Goal: Task Accomplishment & Management: Manage account settings

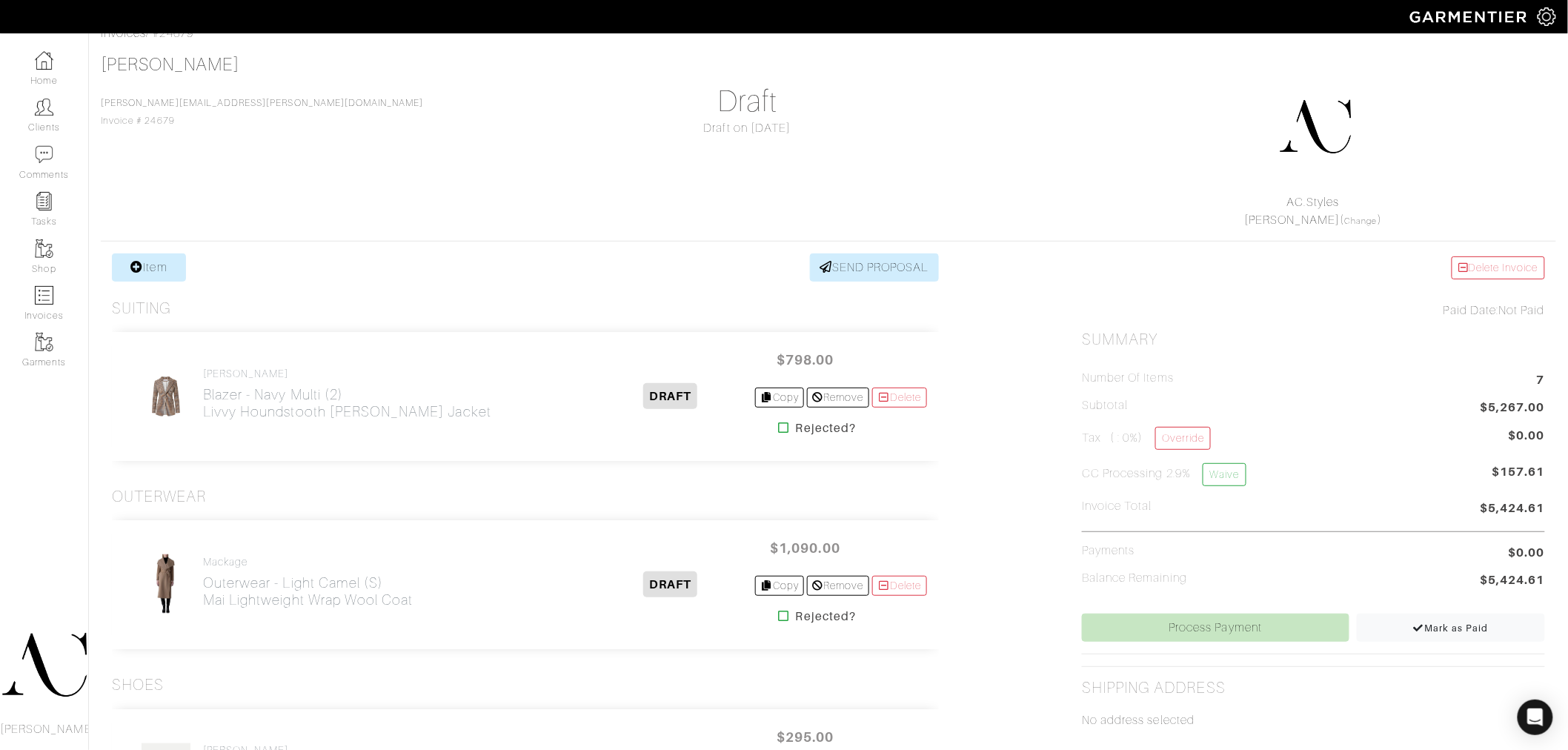
scroll to position [77, 0]
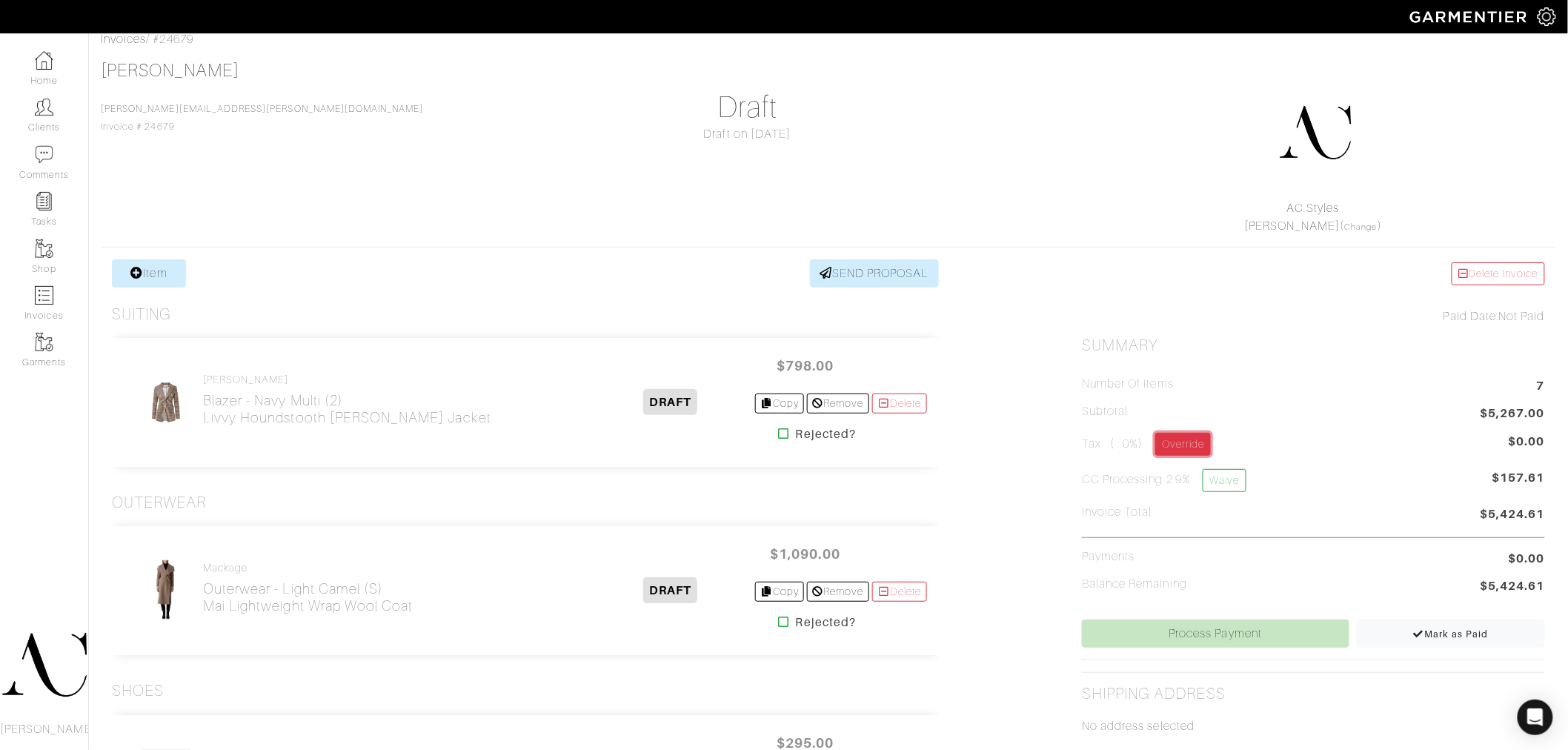
click at [1205, 440] on link "Override" at bounding box center [1183, 444] width 56 height 23
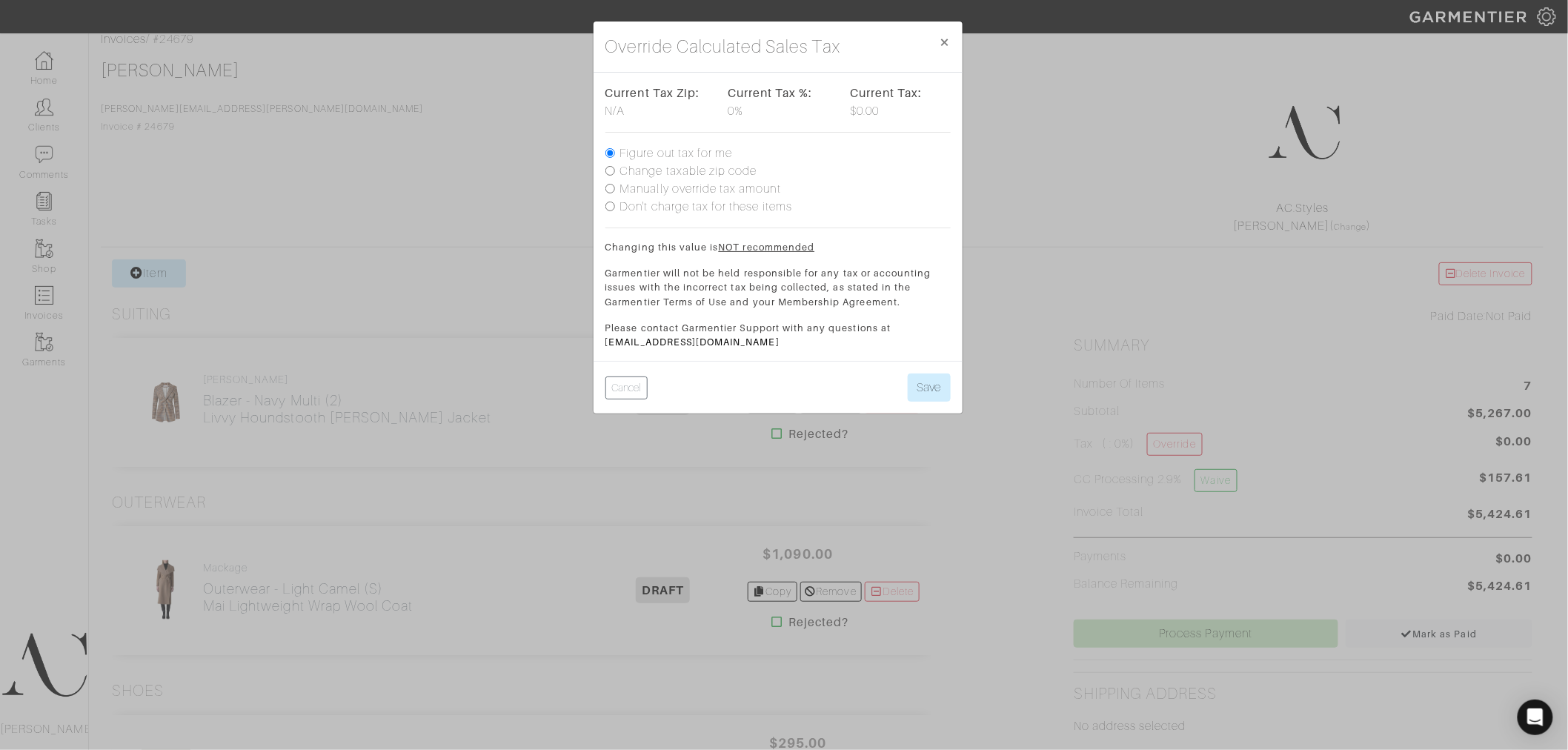
click at [661, 175] on label "Change taxable zip code" at bounding box center [689, 171] width 137 height 18
click at [615, 175] on input "Change taxable zip code" at bounding box center [609, 170] width 9 height 9
radio input "true"
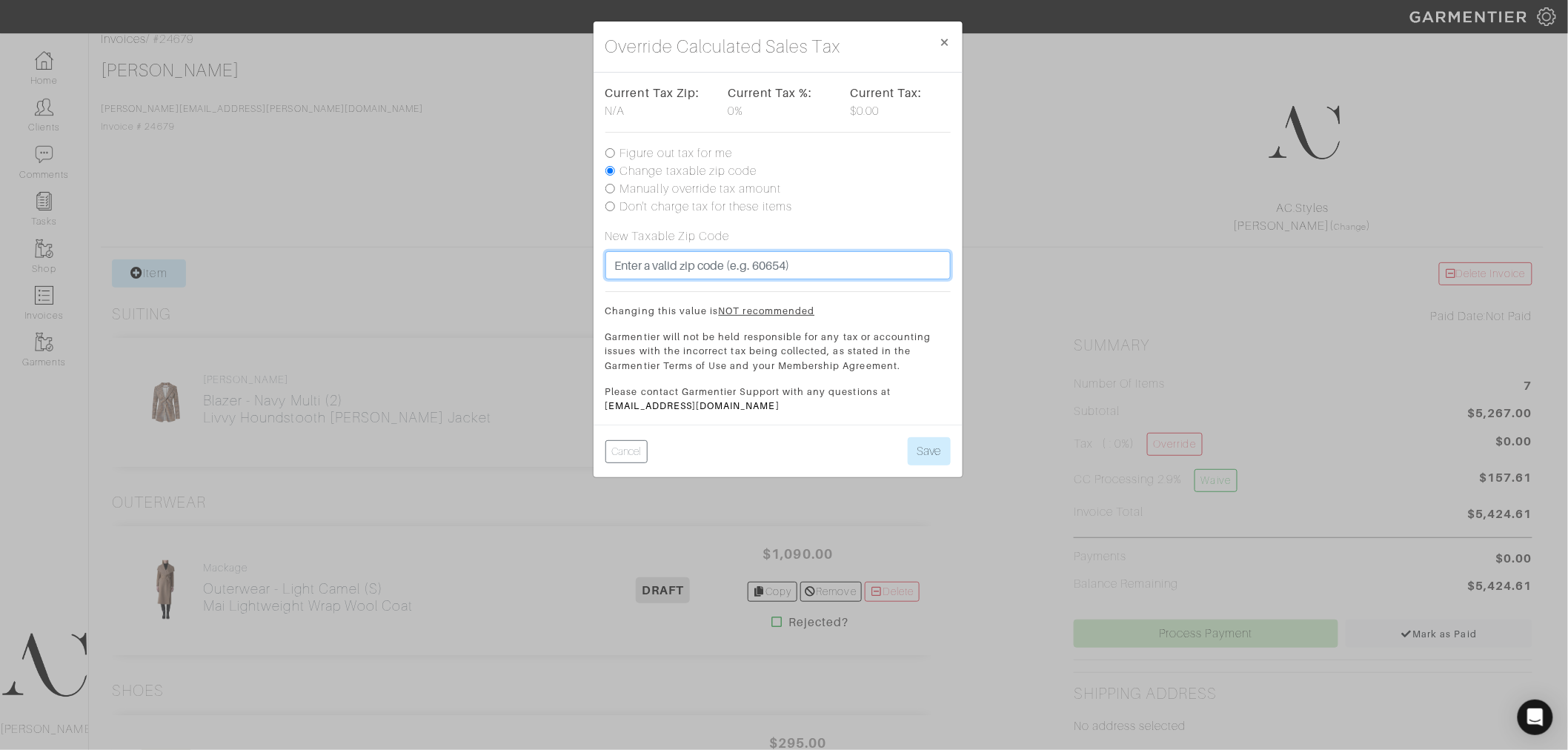
click at [656, 258] on input "text" at bounding box center [778, 265] width 346 height 28
type input "90094"
click at [887, 198] on div "Don't charge tax for these items" at bounding box center [778, 206] width 346 height 18
click at [932, 454] on button "Save" at bounding box center [929, 451] width 43 height 28
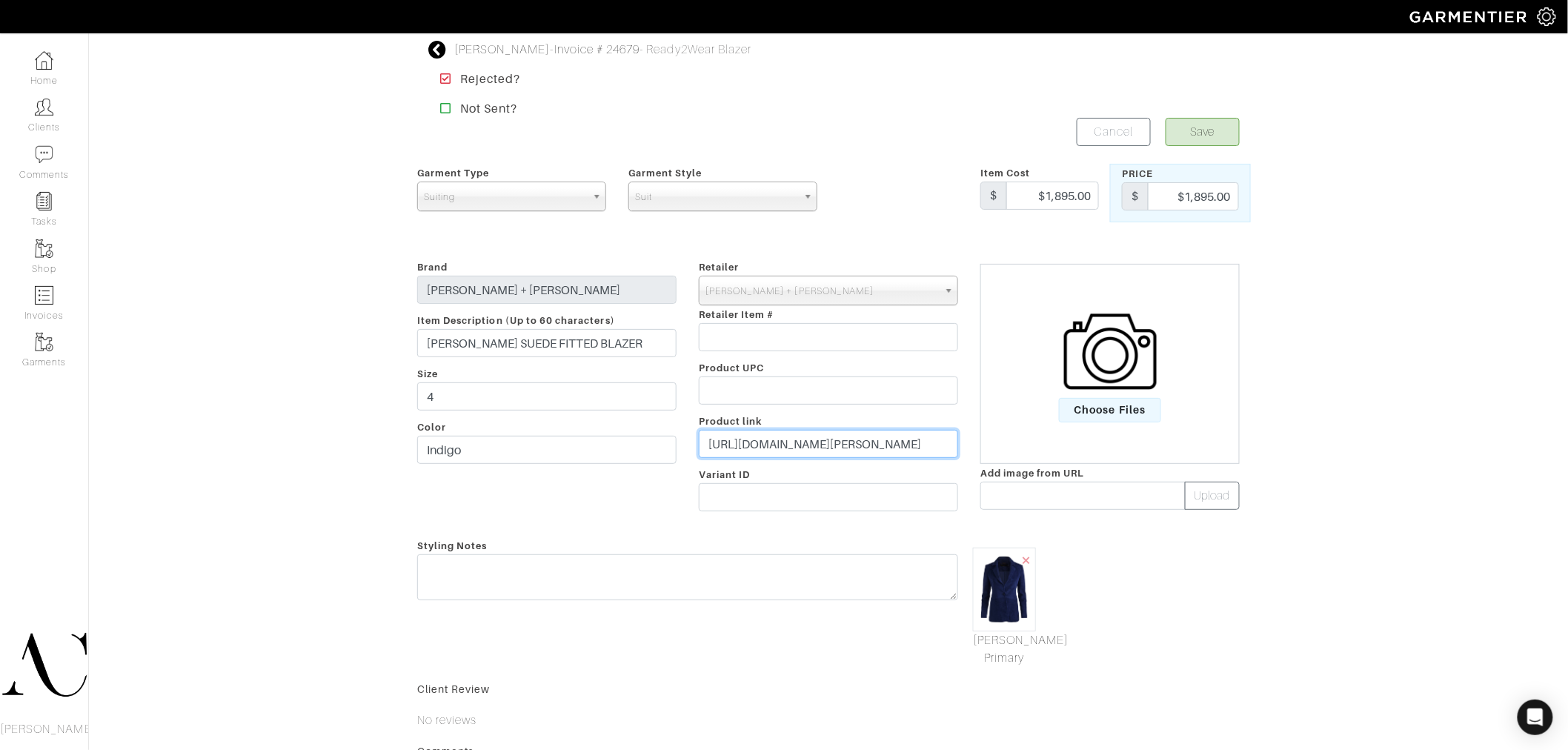
click at [815, 439] on input "https://www.aliceandolivia.com/macey-suede-fitted-blazer/CL000H19205R050.html" at bounding box center [828, 444] width 260 height 28
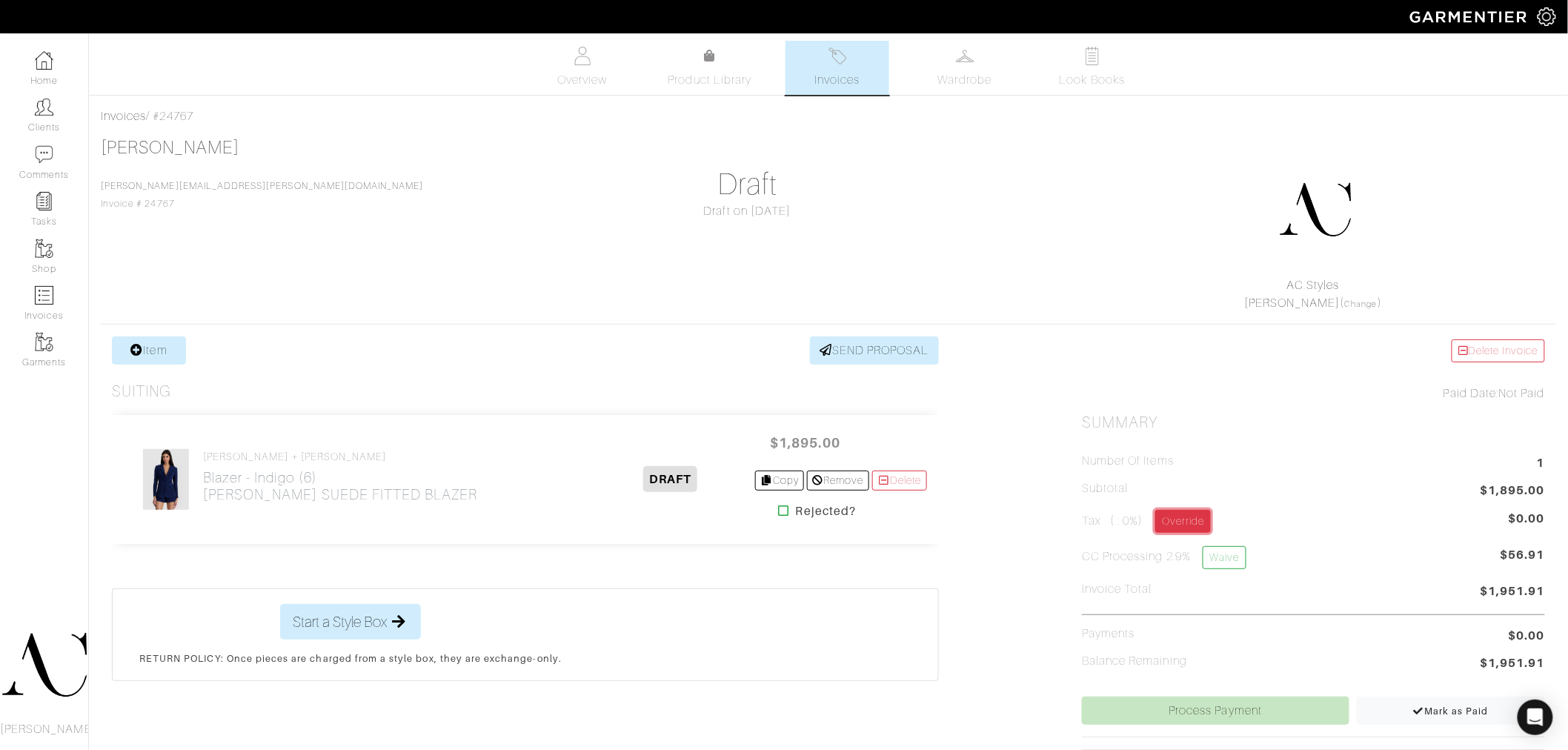
click at [1166, 520] on link "Override" at bounding box center [1183, 521] width 56 height 23
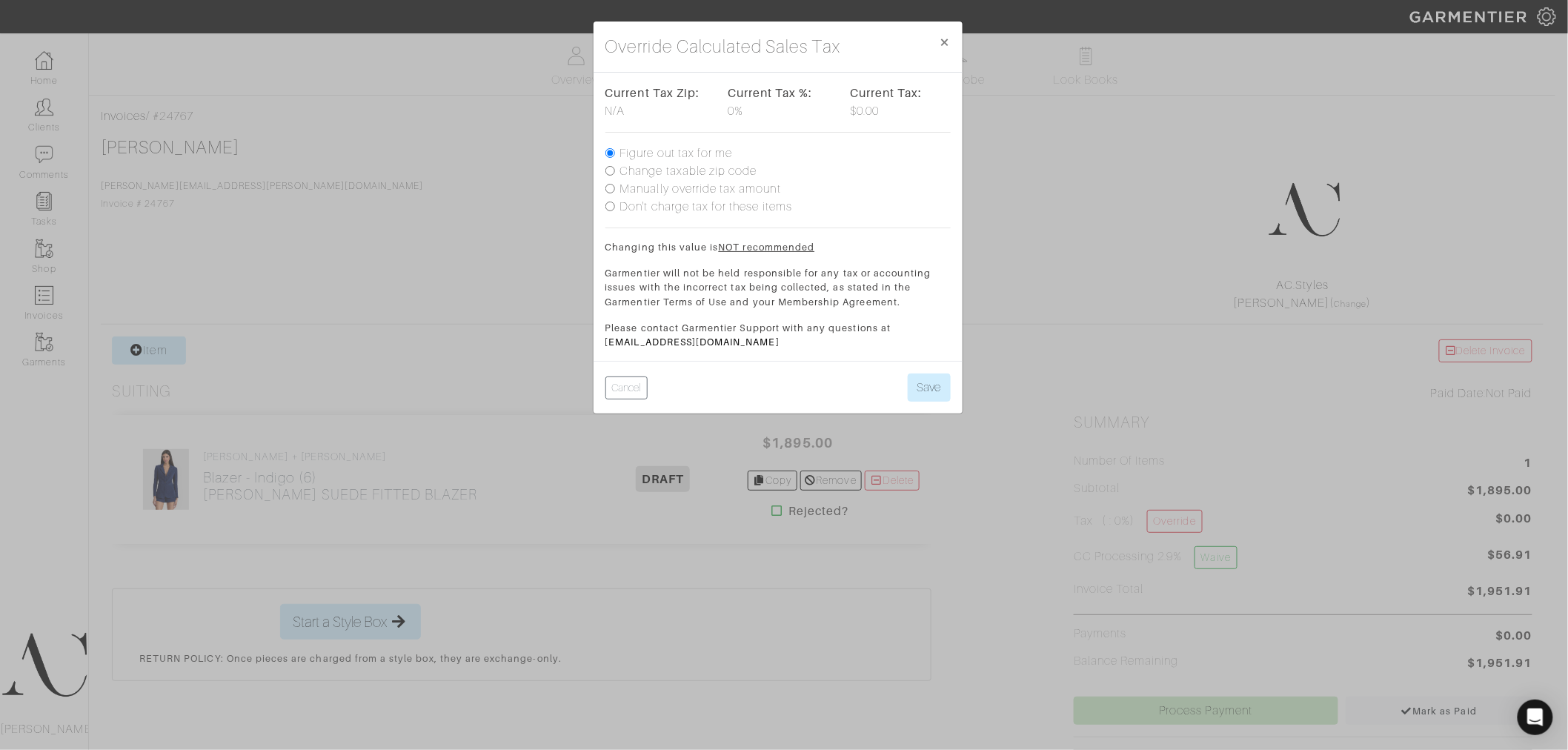
click at [726, 172] on label "Change taxable zip code" at bounding box center [689, 171] width 137 height 18
click at [615, 172] on input "Change taxable zip code" at bounding box center [609, 170] width 9 height 9
radio input "true"
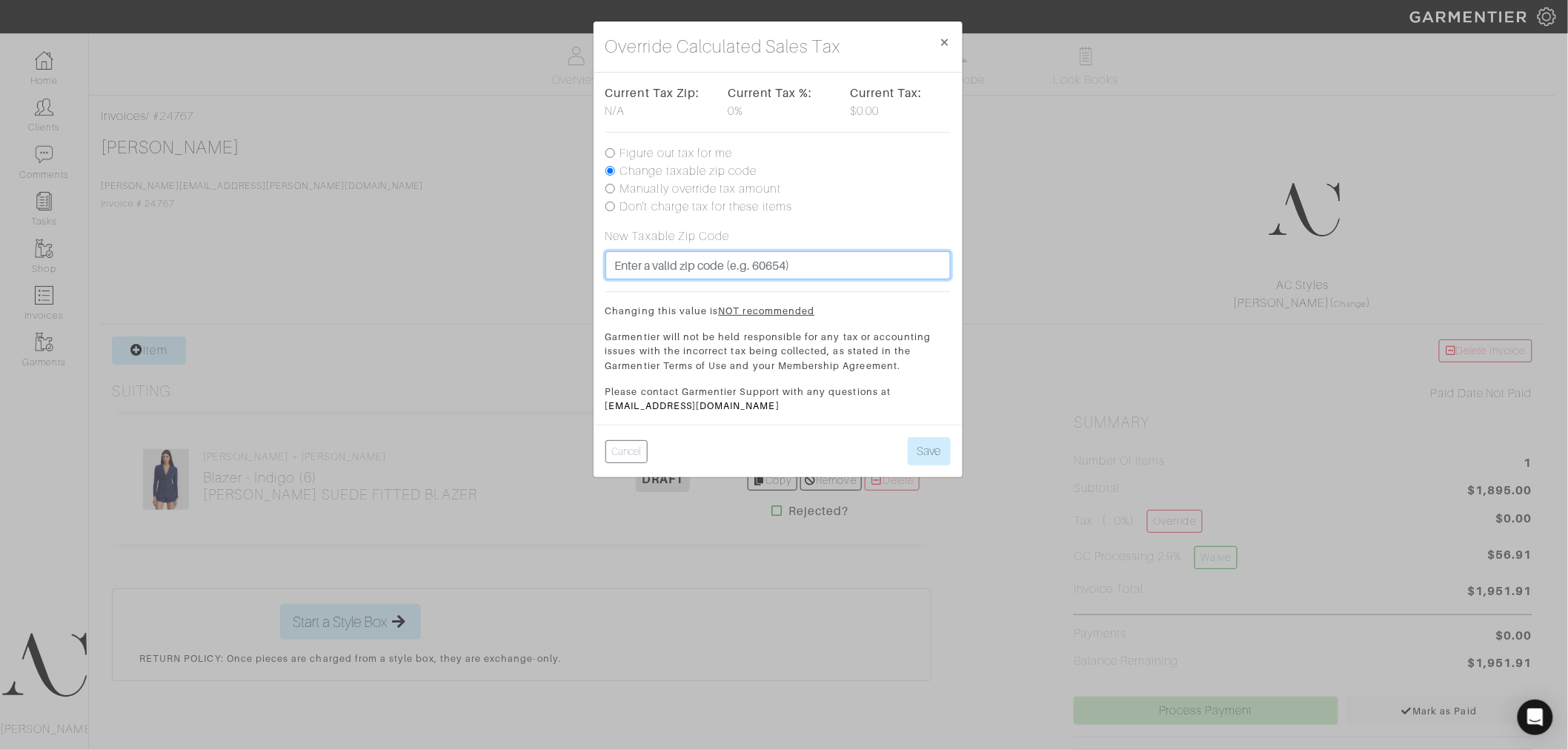
click at [648, 263] on input "text" at bounding box center [778, 265] width 346 height 28
type input "94110"
click at [908, 437] on button "Save" at bounding box center [929, 451] width 43 height 28
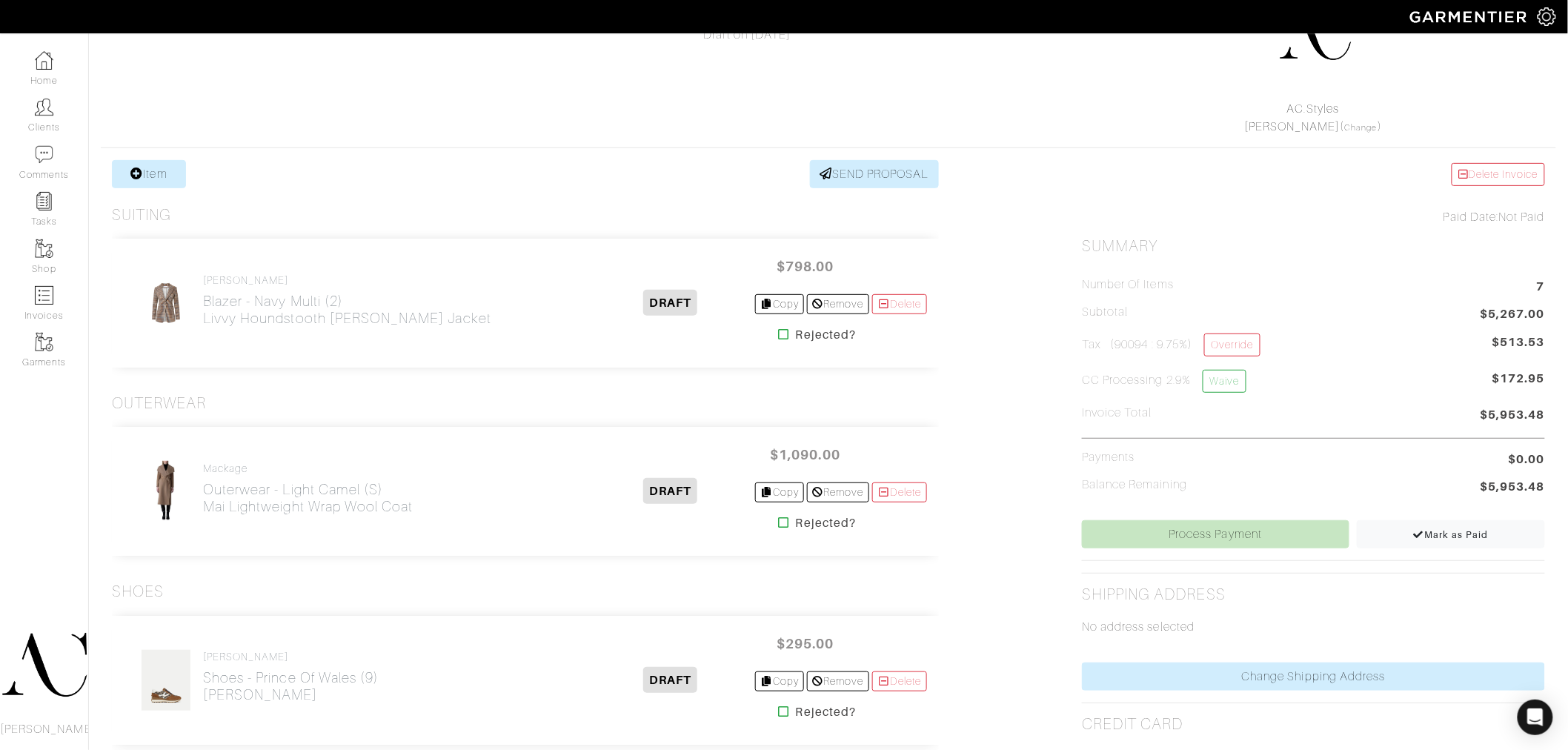
scroll to position [165, 0]
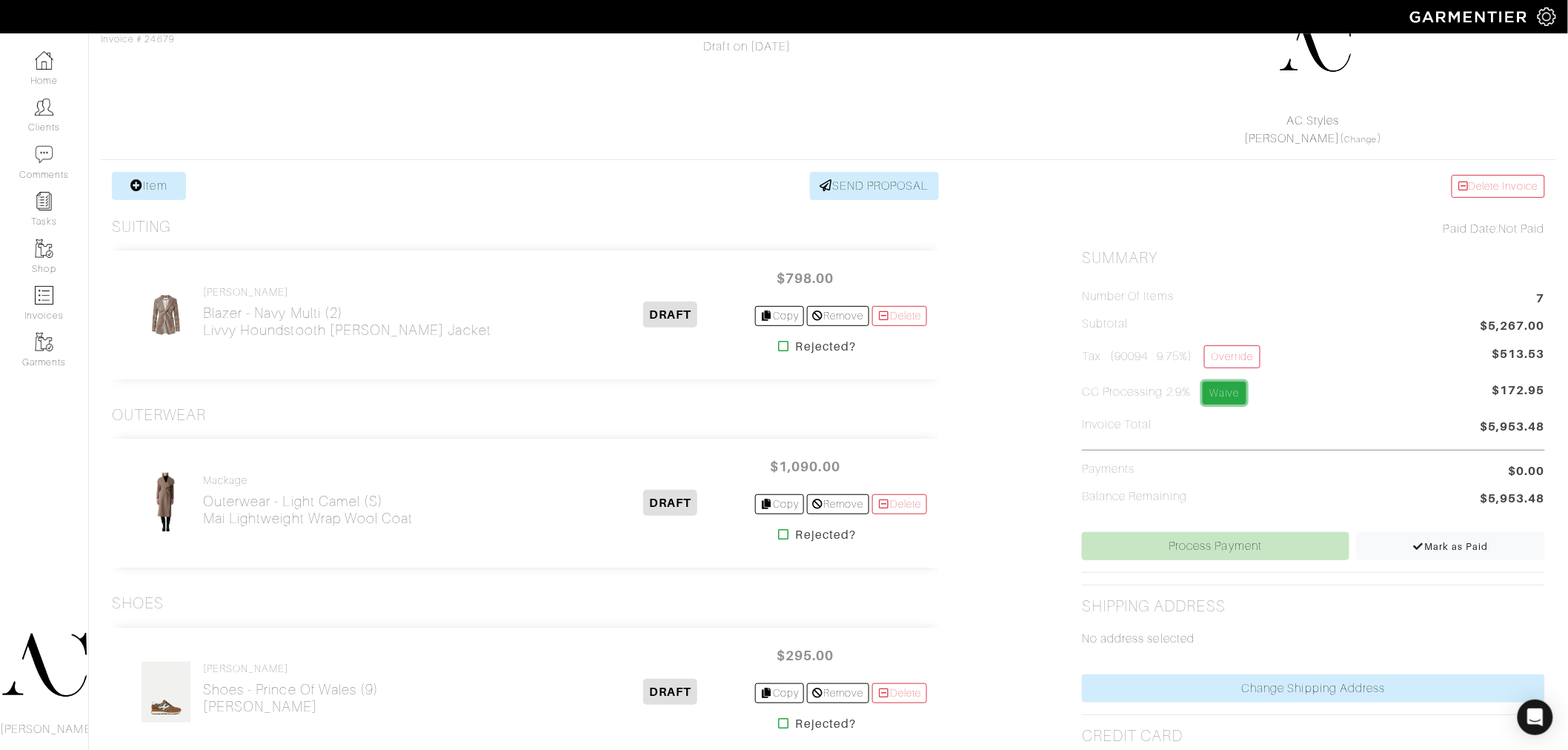
click at [1218, 386] on link "Waive" at bounding box center [1224, 393] width 43 height 23
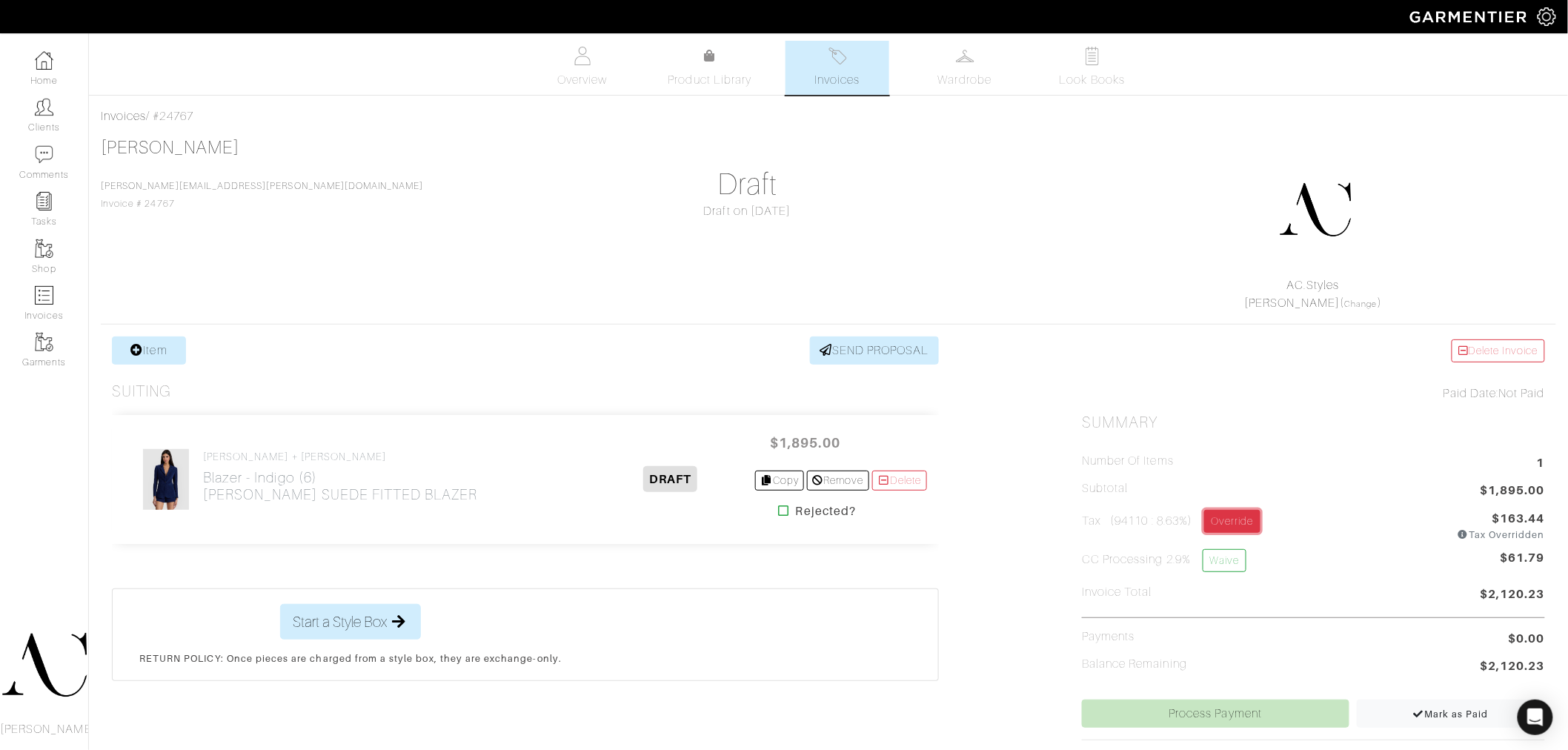
click at [1226, 524] on link "Override" at bounding box center [1232, 521] width 56 height 23
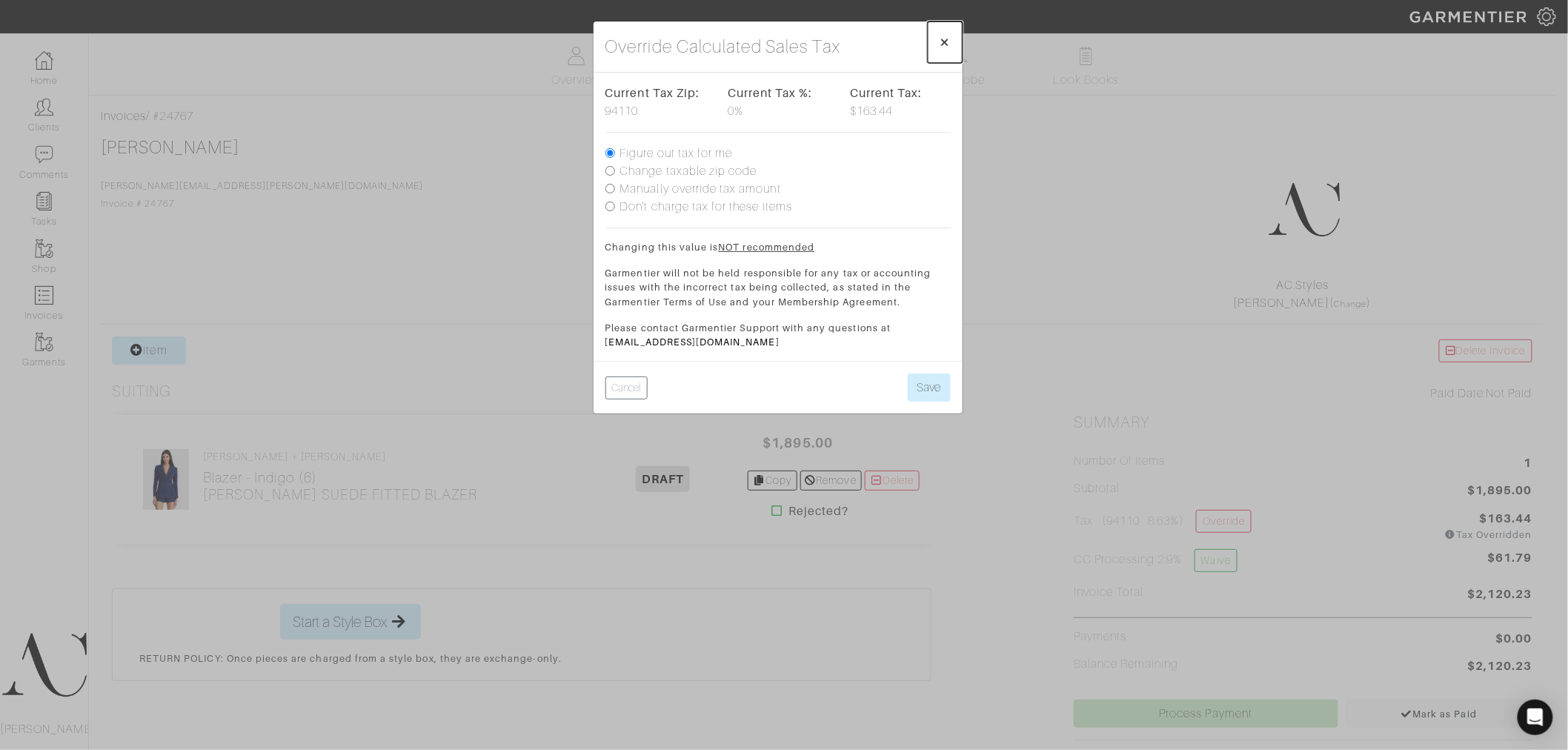
click at [940, 46] on span "×" at bounding box center [945, 42] width 11 height 20
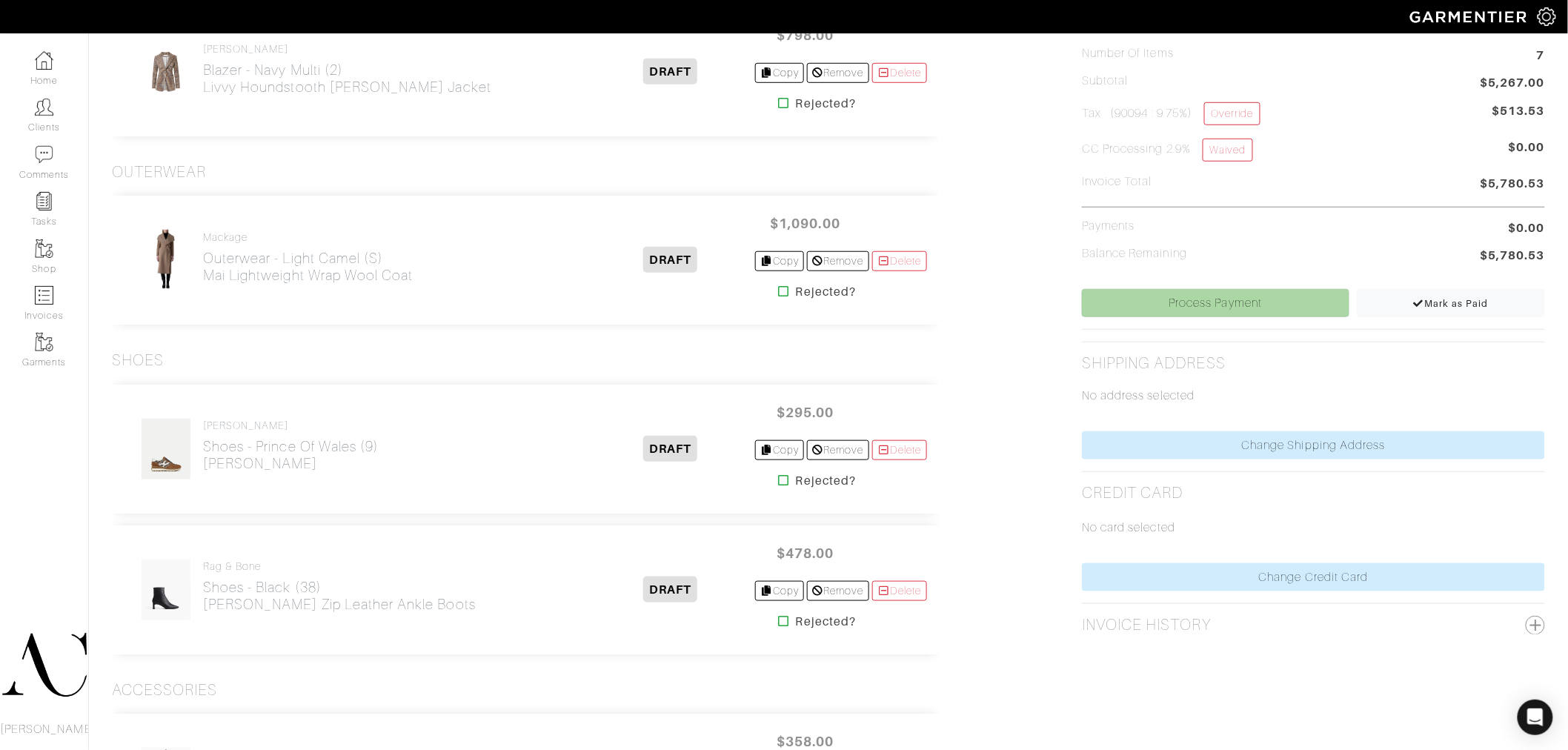
scroll to position [412, 0]
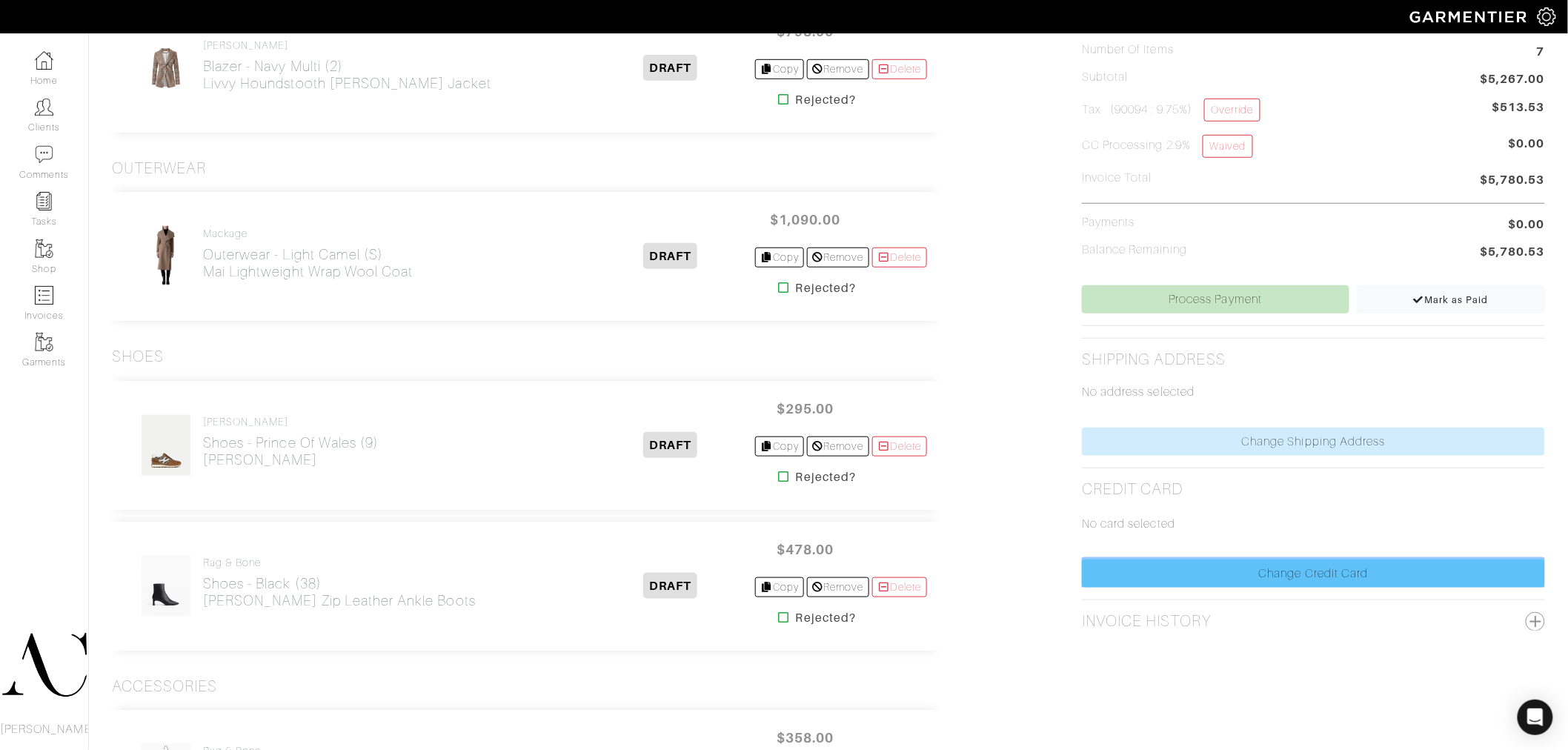
click at [1182, 578] on link "Change Credit Card" at bounding box center [1314, 573] width 463 height 28
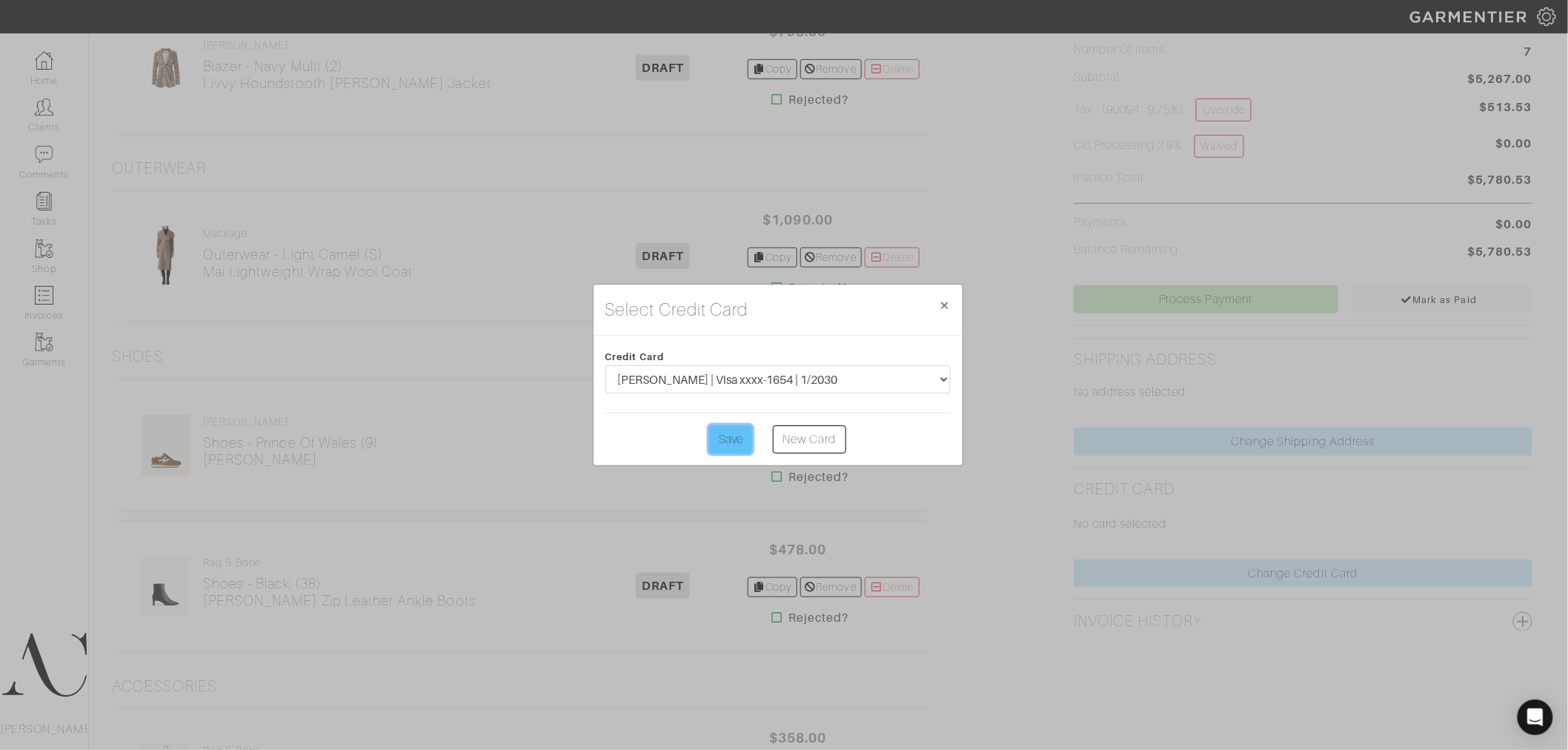
click at [738, 441] on input "Save" at bounding box center [730, 439] width 43 height 28
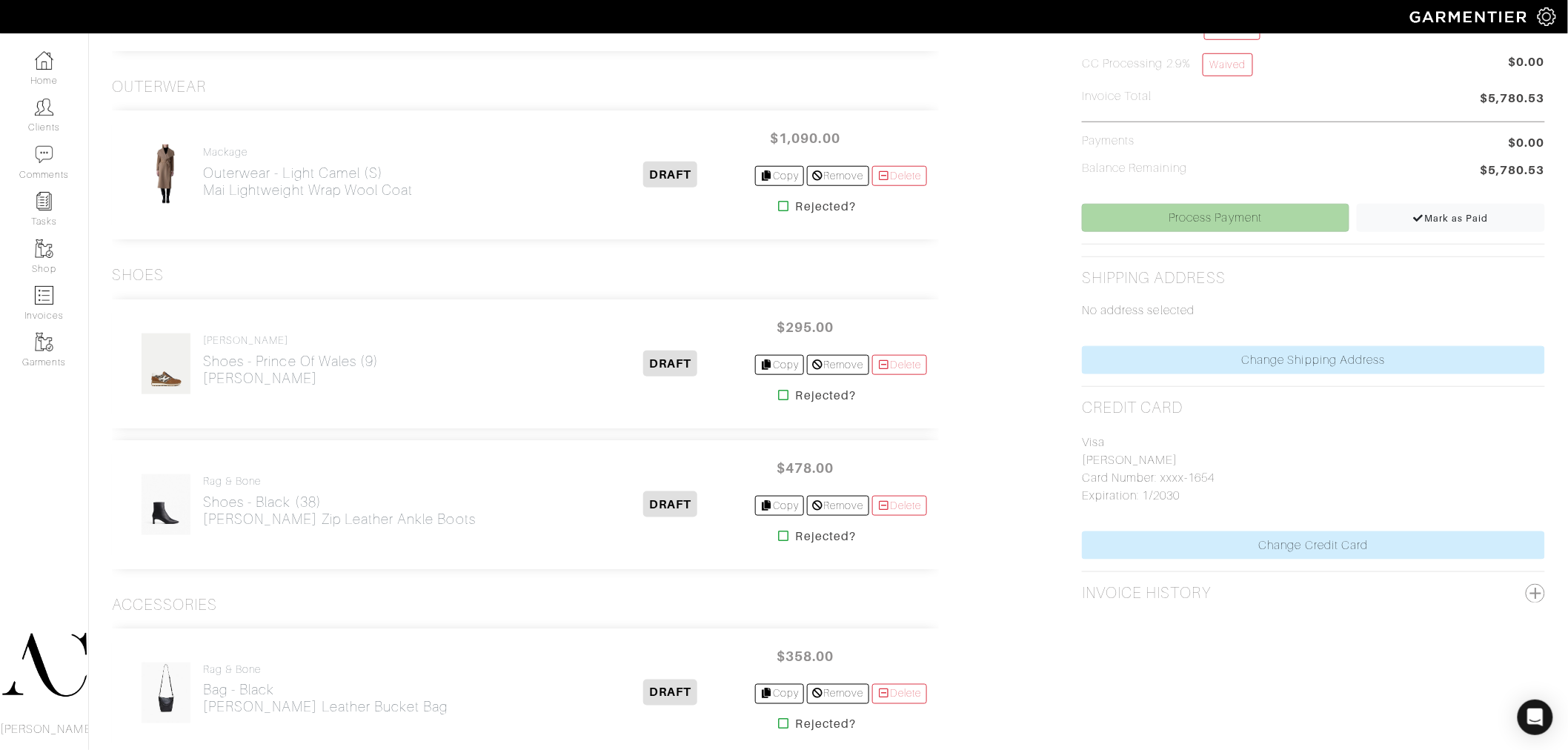
scroll to position [494, 0]
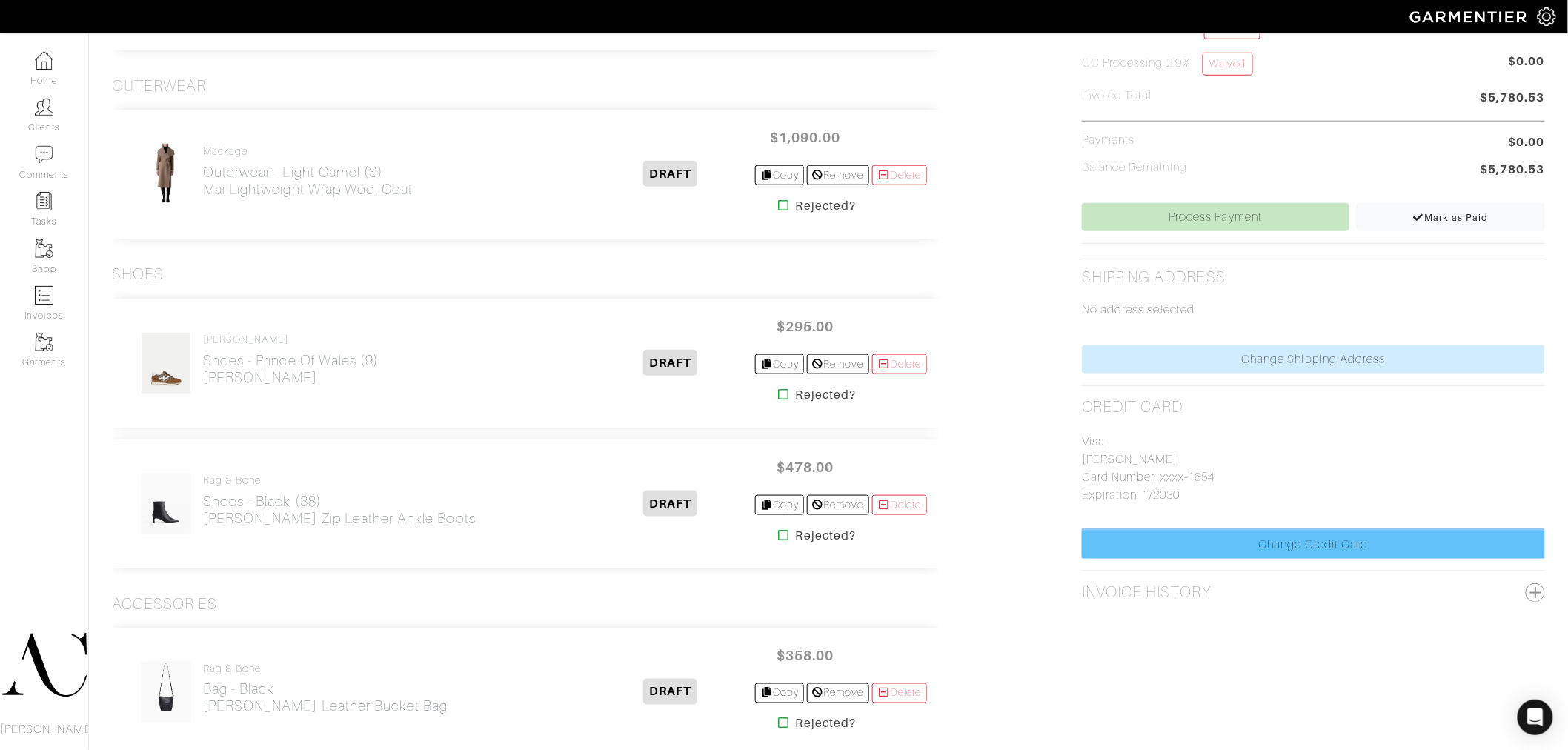
click at [1180, 545] on link "Change Credit Card" at bounding box center [1314, 545] width 463 height 28
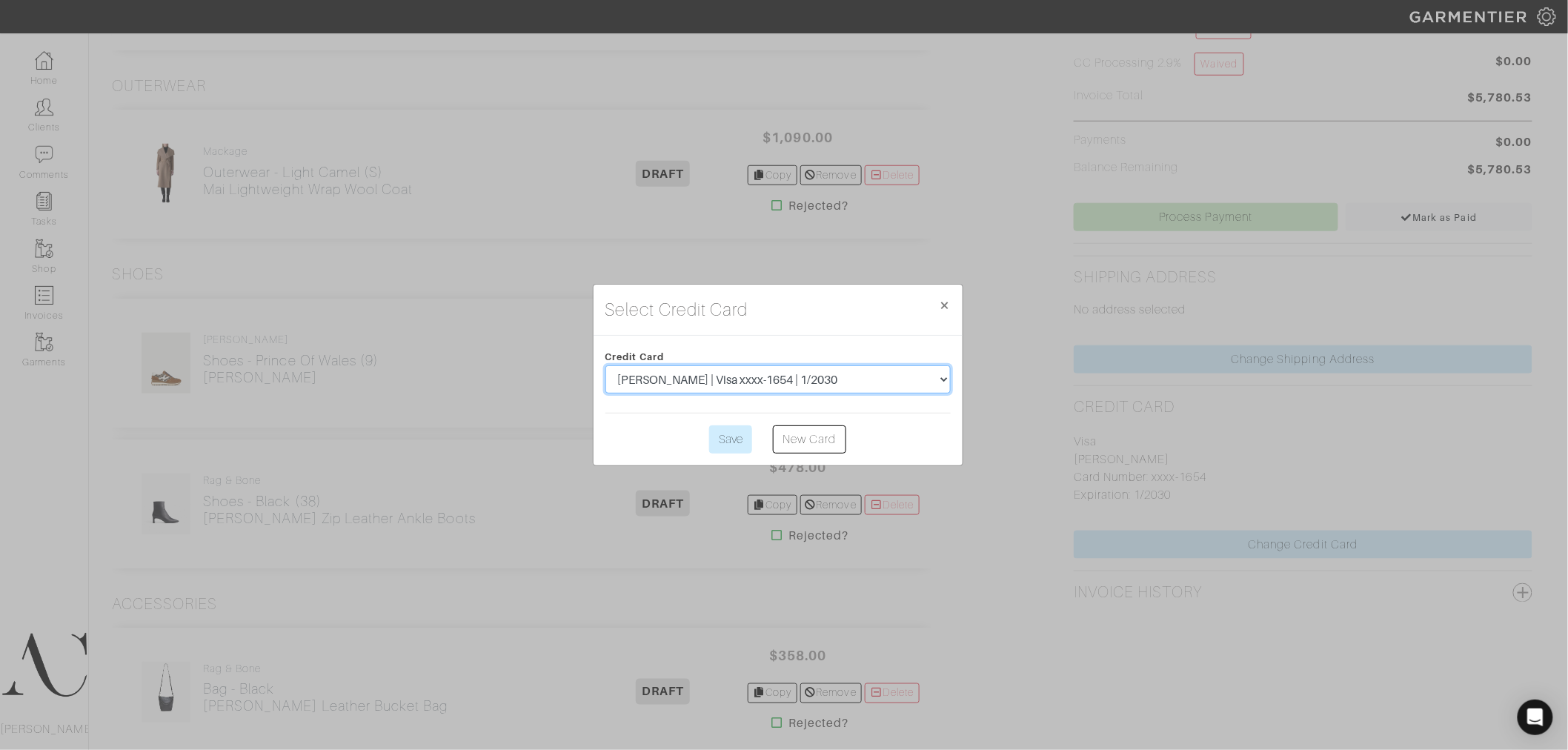
click at [828, 383] on select "Sonia H Kastner | Visa xxxx-1654 | 1/2030" at bounding box center [778, 379] width 346 height 28
click at [948, 303] on span "×" at bounding box center [945, 305] width 11 height 20
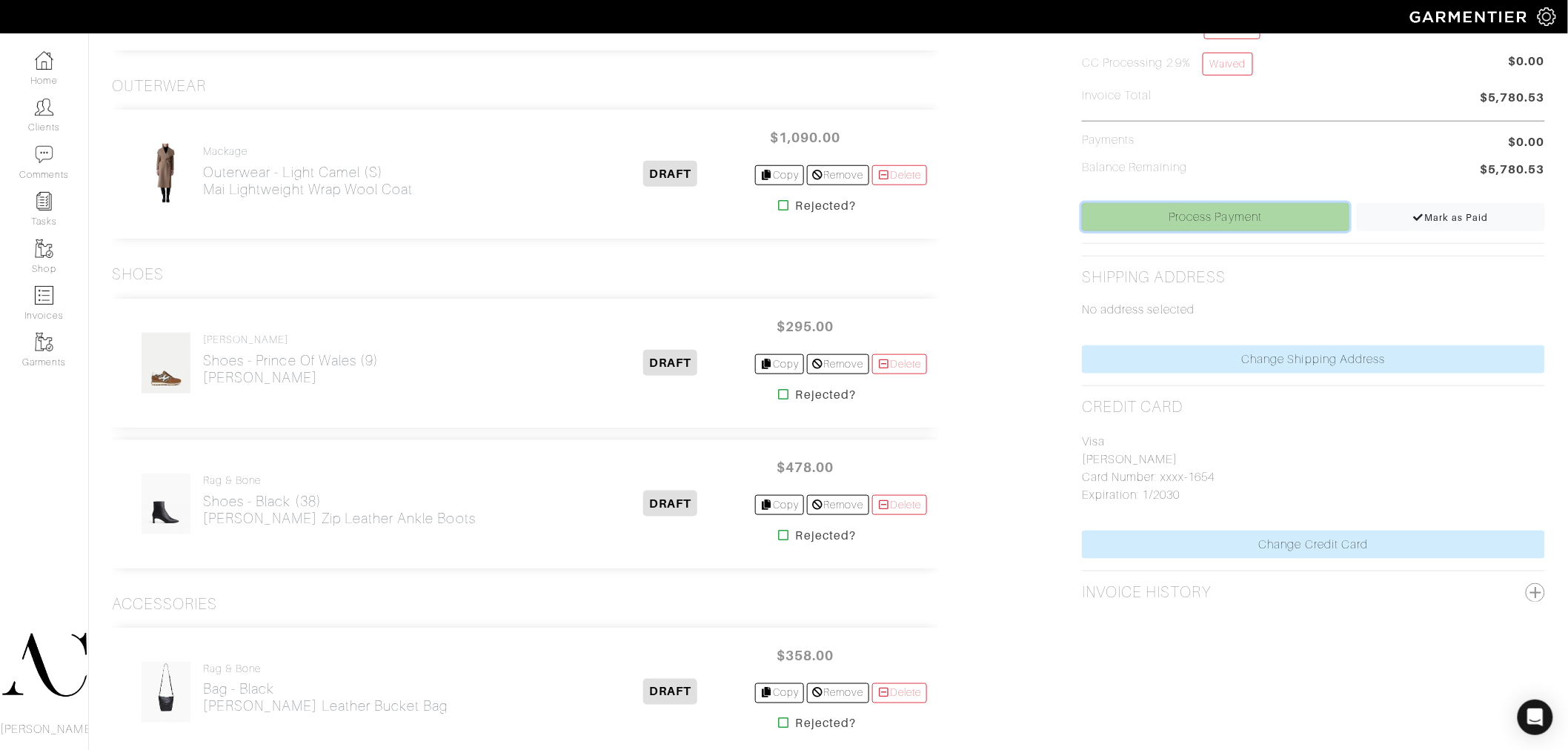
click at [1153, 222] on link "Process Payment" at bounding box center [1216, 216] width 267 height 28
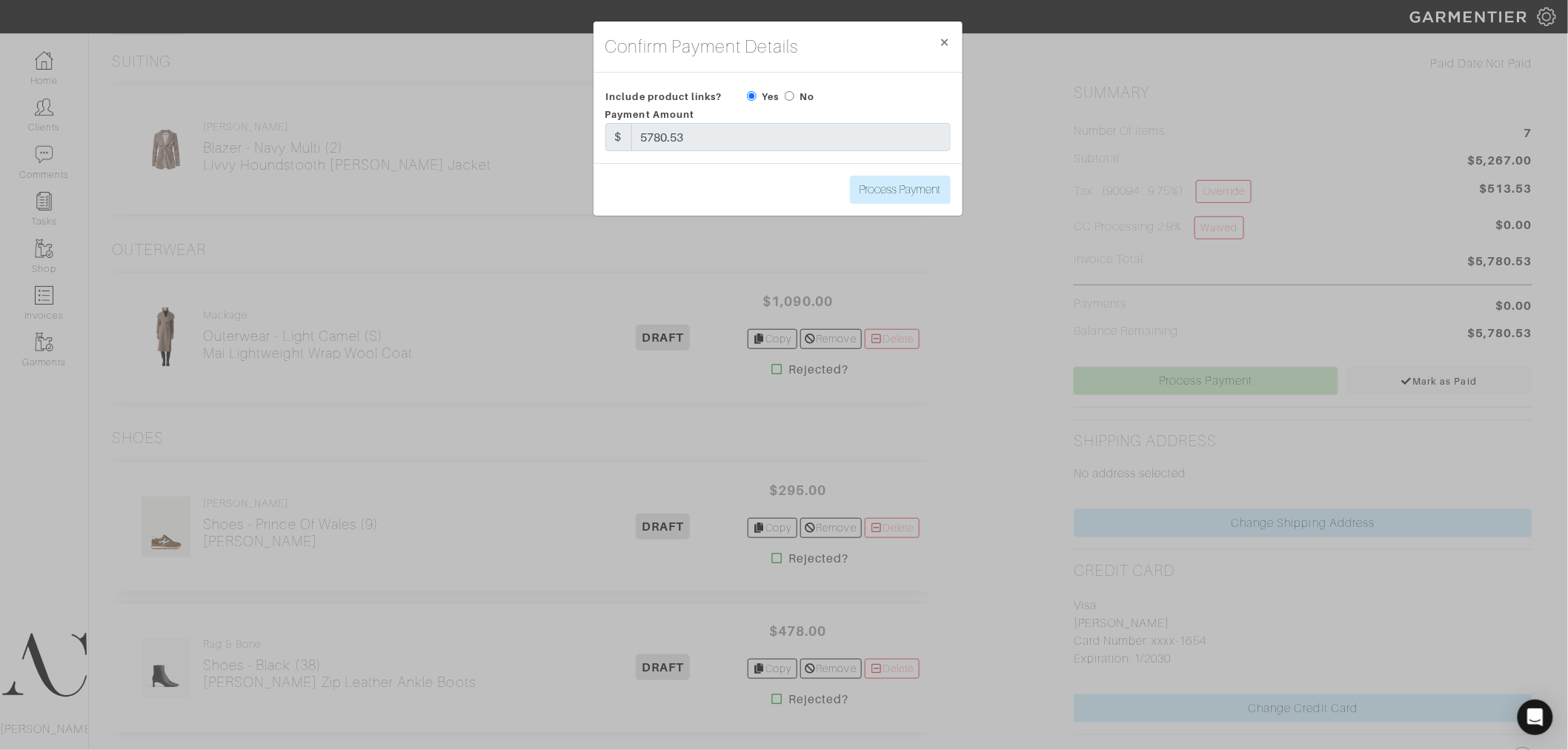
scroll to position [329, 0]
click at [906, 201] on input "Process Payment" at bounding box center [900, 189] width 101 height 28
type input "Process Payment"
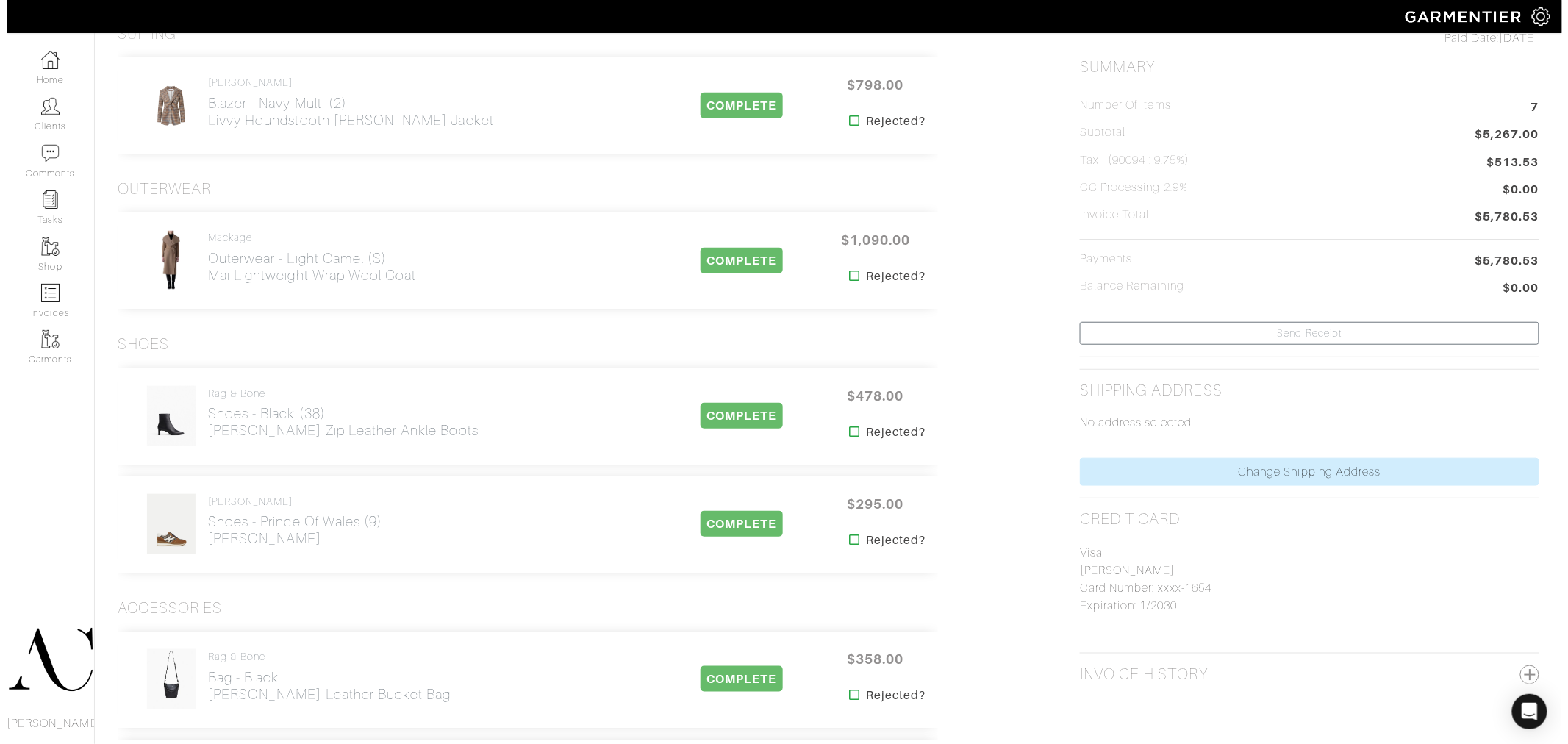
scroll to position [0, 0]
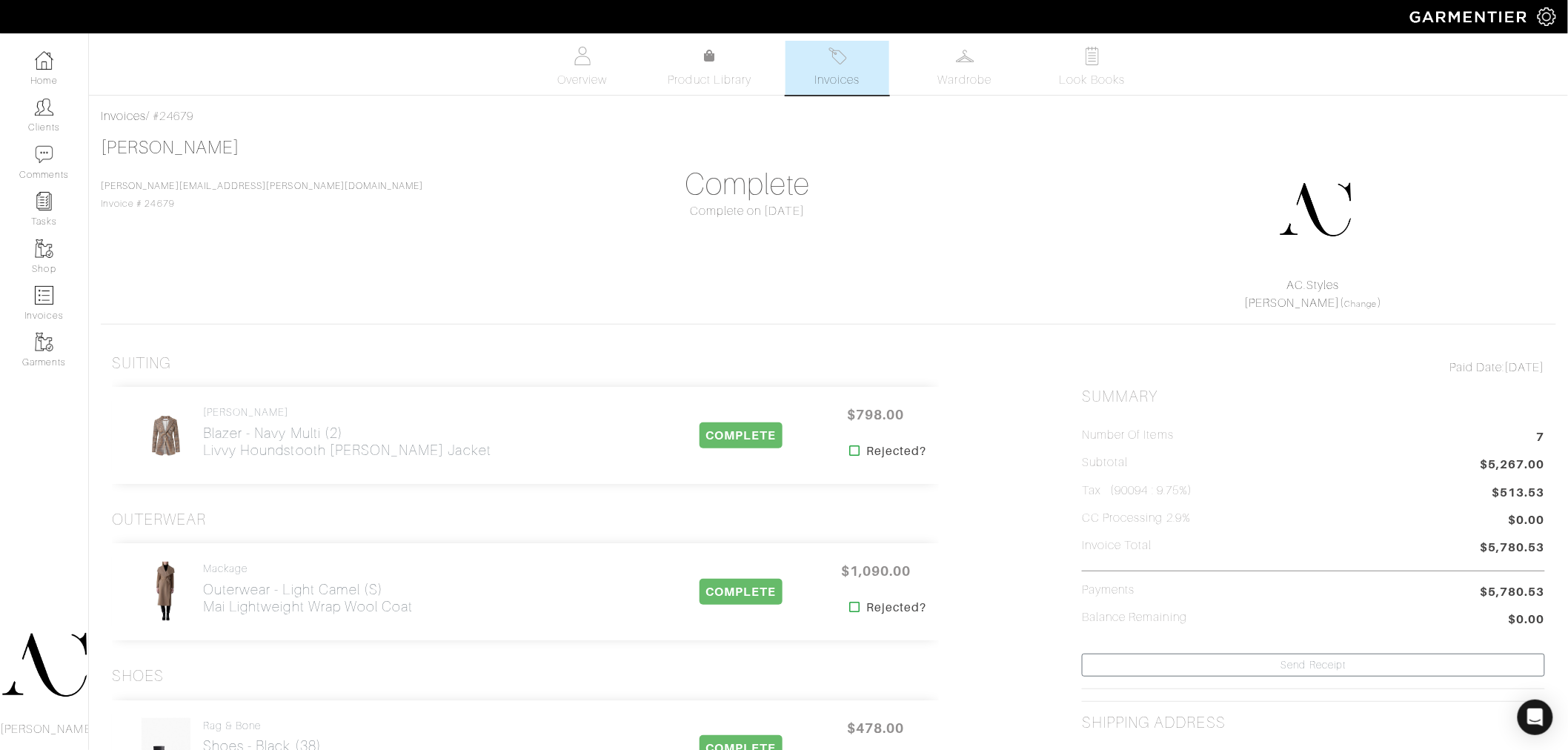
drag, startPoint x: 164, startPoint y: 113, endPoint x: 210, endPoint y: 109, distance: 46.2
click at [210, 109] on div "Invoices / #24679" at bounding box center [828, 116] width 1456 height 18
copy div "24679"
drag, startPoint x: 1491, startPoint y: 592, endPoint x: 1543, endPoint y: 599, distance: 52.5
click at [1543, 599] on span "$5,780.53" at bounding box center [1513, 592] width 64 height 18
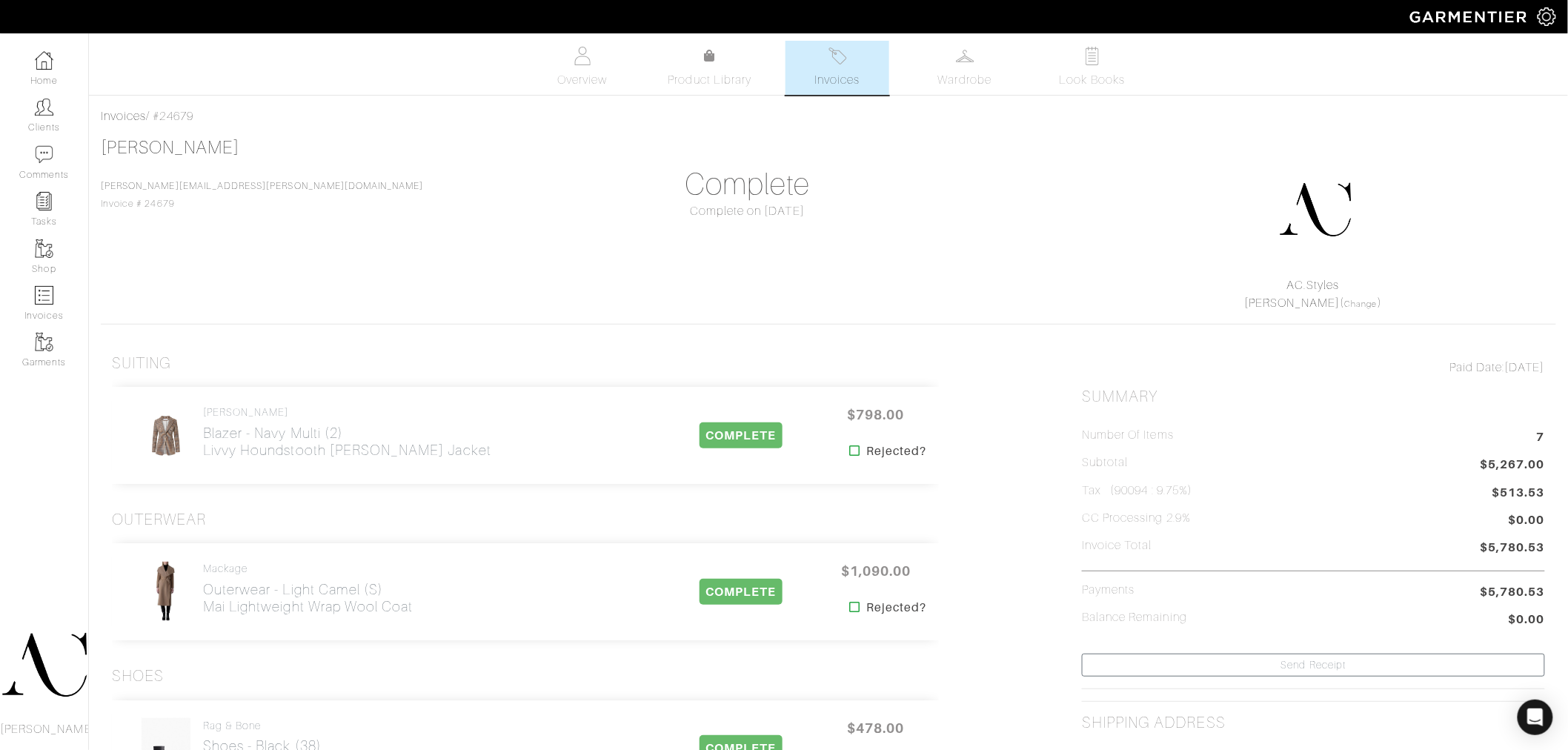
copy span "5,780.53"
click at [47, 68] on img at bounding box center [44, 60] width 19 height 19
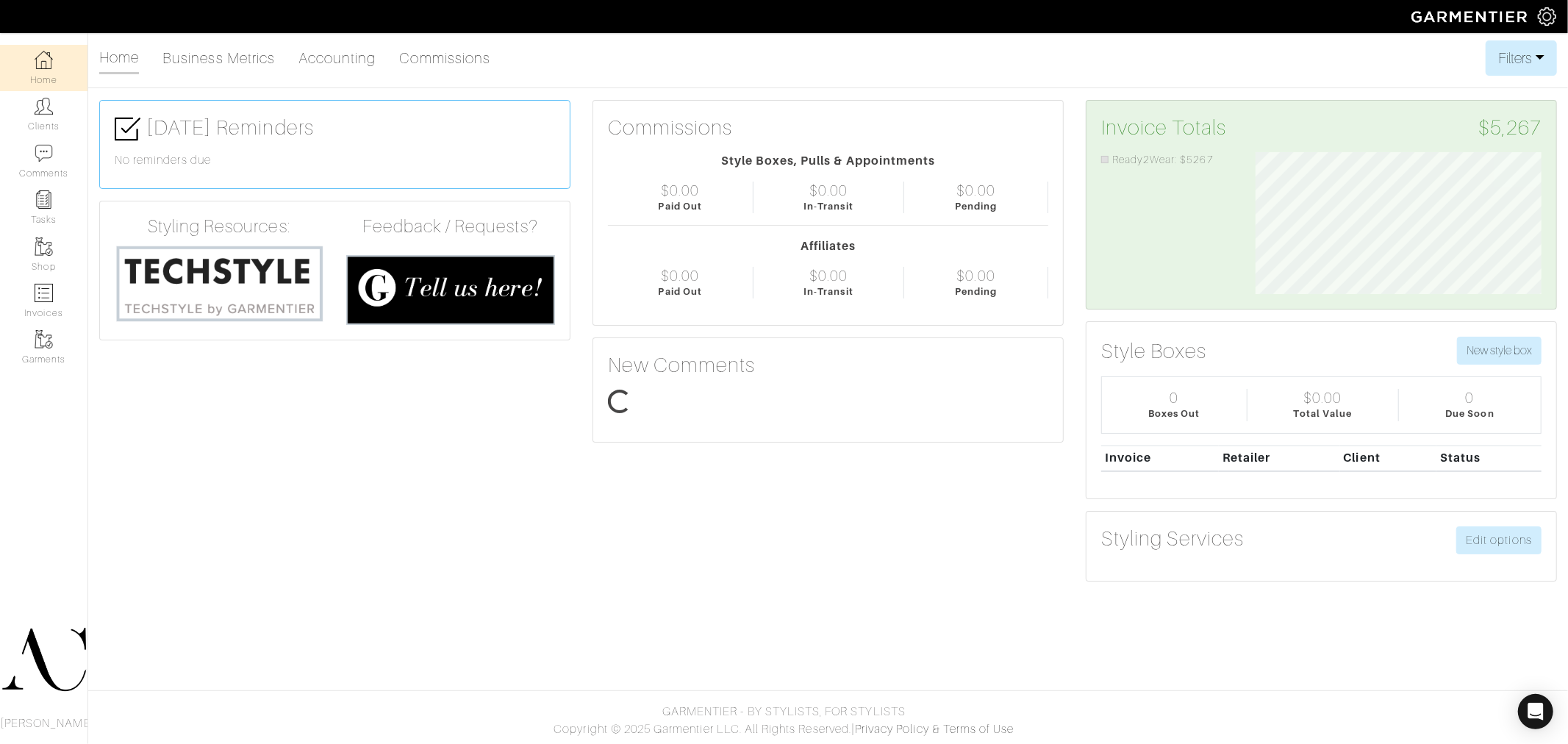
scroll to position [142, 309]
click at [334, 52] on link "Accounting" at bounding box center [337, 58] width 78 height 29
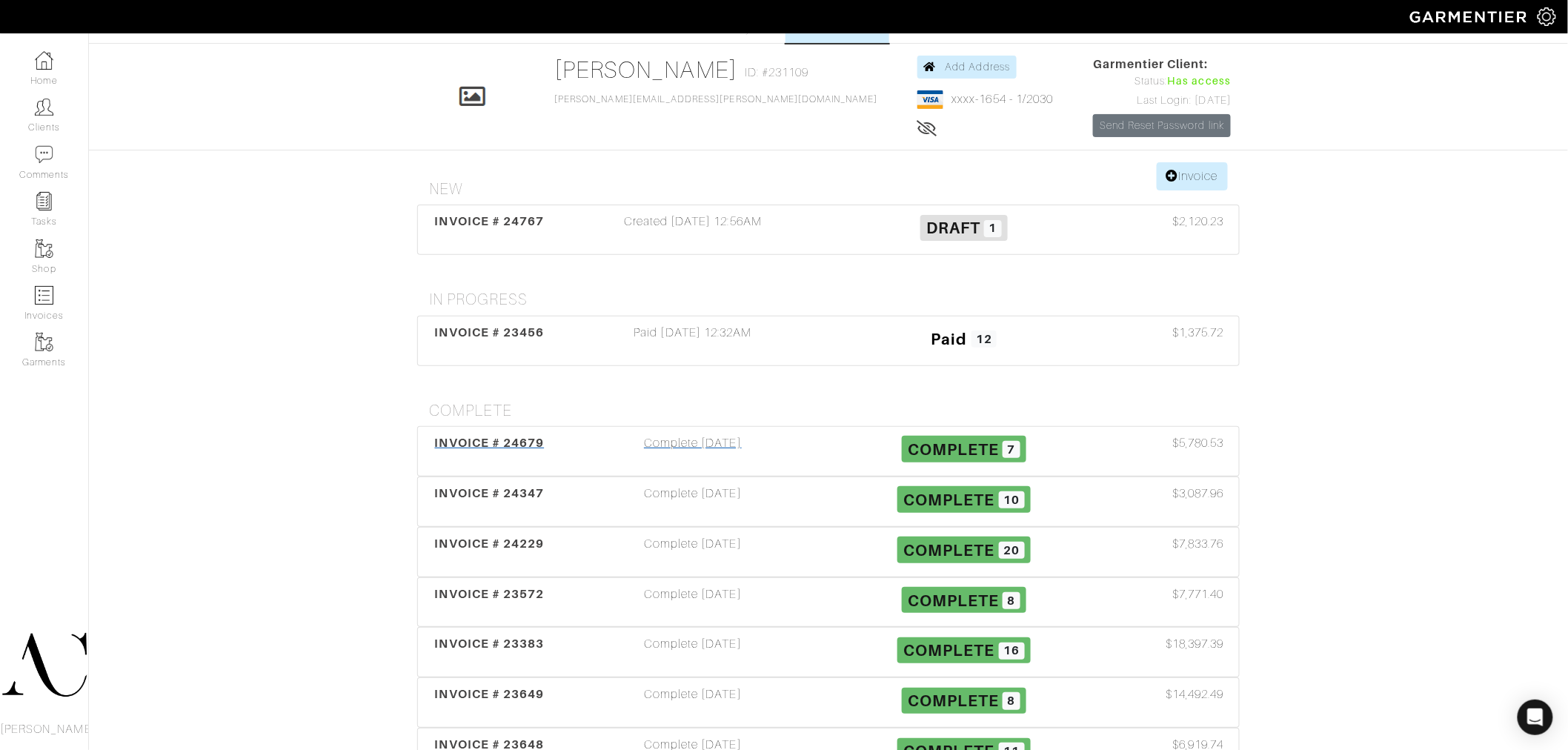
scroll to position [165, 0]
